Goal: Information Seeking & Learning: Learn about a topic

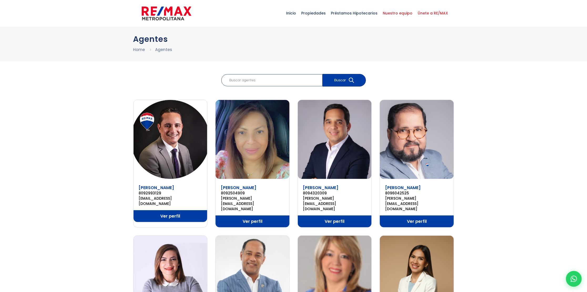
click at [435, 12] on span "Únete a RE/MAX" at bounding box center [432, 13] width 35 height 16
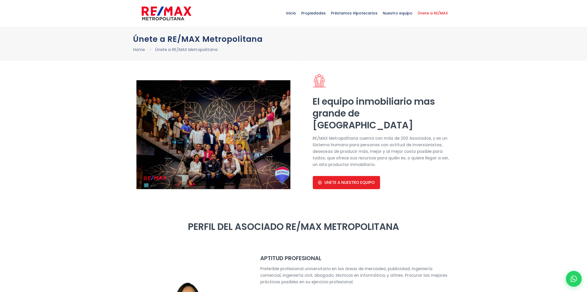
select select "DO"
click at [169, 114] on img at bounding box center [213, 134] width 154 height 109
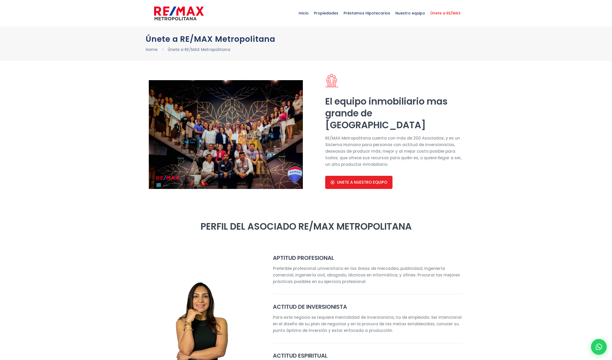
click at [150, 107] on img at bounding box center [226, 134] width 154 height 109
click at [321, 100] on div "El equipo inmobiliario mas grande de Republica Dominicana RE/MAX Metropolitana …" at bounding box center [386, 130] width 160 height 139
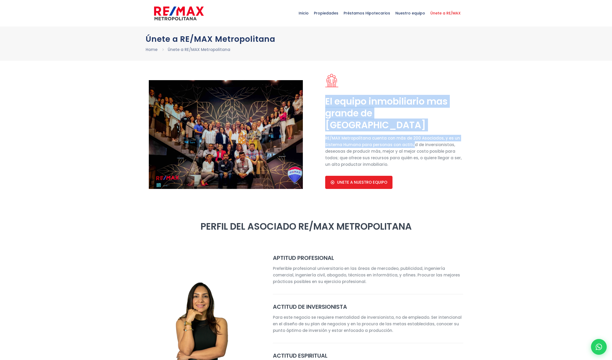
drag, startPoint x: 324, startPoint y: 98, endPoint x: 411, endPoint y: 146, distance: 98.6
click at [411, 146] on div "El equipo inmobiliario mas grande de Republica Dominicana RE/MAX Metropolitana …" at bounding box center [394, 137] width 144 height 126
click at [394, 163] on p "RE/MAX Metropolitana cuenta con más de 200 Asociados, y es un Sistema Humano pa…" at bounding box center [394, 151] width 138 height 33
copy div "El equipo inmobiliario mas grande de Republica Dominicana RE/MAX Metropolitana …"
click at [345, 98] on h2 "El equipo inmobiliario mas grande de Republica Dominicana" at bounding box center [394, 112] width 138 height 35
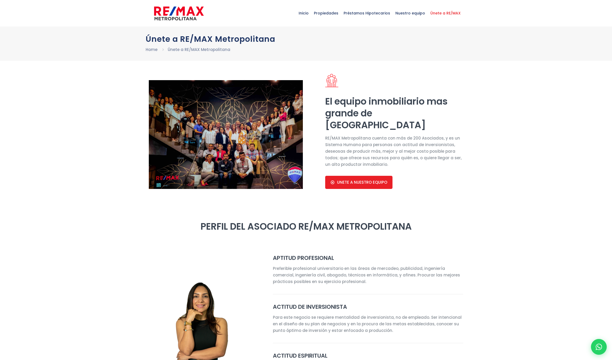
drag, startPoint x: 324, startPoint y: 100, endPoint x: 384, endPoint y: 124, distance: 63.6
click at [384, 124] on div "El equipo inmobiliario mas grande de Republica Dominicana RE/MAX Metropolitana …" at bounding box center [394, 137] width 144 height 126
copy h2 "El equipo inmobiliario mas grande de Republica Dominicana"
click at [325, 134] on div "El equipo inmobiliario mas grande de Republica Dominicana RE/MAX Metropolitana …" at bounding box center [394, 131] width 138 height 115
drag, startPoint x: 325, startPoint y: 100, endPoint x: 384, endPoint y: 126, distance: 64.3
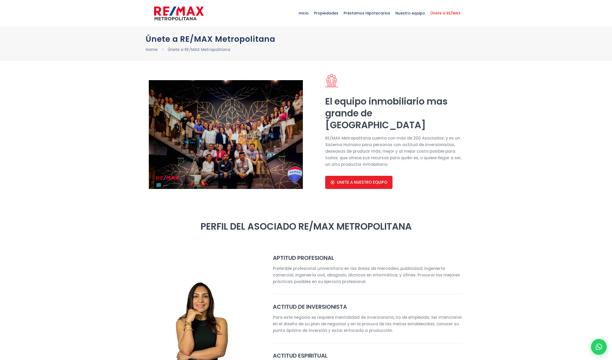
click at [384, 126] on h2 "El equipo inmobiliario mas grande de Republica Dominicana" at bounding box center [394, 112] width 138 height 35
copy h2 "El equipo inmobiliario mas grande de Republica Dominicana"
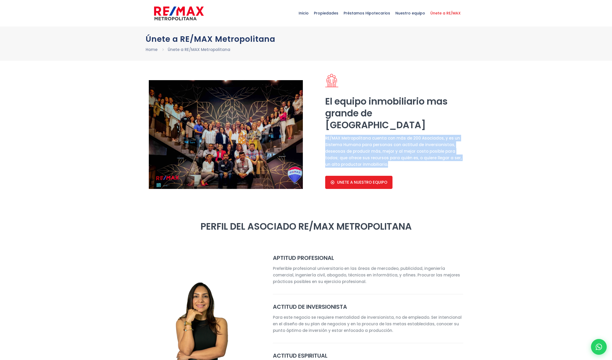
drag, startPoint x: 326, startPoint y: 138, endPoint x: 385, endPoint y: 162, distance: 63.6
click at [385, 162] on p "RE/MAX Metropolitana cuenta con más de 200 Asociados, y es un Sistema Humano pa…" at bounding box center [394, 151] width 138 height 33
copy p "RE/MAX Metropolitana cuenta con más de 200 Asociados, y es un Sistema Humano pa…"
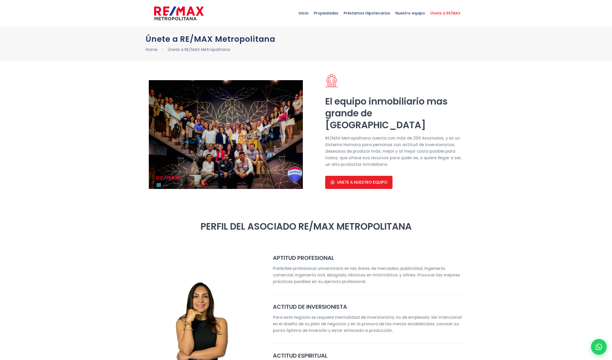
click at [383, 201] on div at bounding box center [306, 141] width 612 height 160
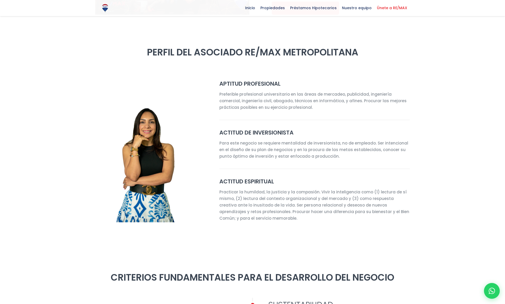
scroll to position [155, 0]
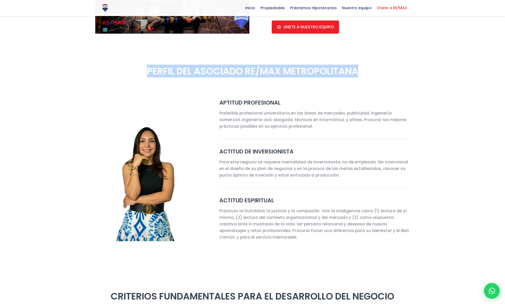
drag, startPoint x: 144, startPoint y: 72, endPoint x: 361, endPoint y: 72, distance: 216.3
click at [361, 72] on h2 "PERFIL DEL ASOCIADO RE/MAX METROPOLITANA" at bounding box center [252, 71] width 314 height 12
copy h2 "PERFIL DEL ASOCIADO RE/MAX METROPOLITANA"
